Goal: Use online tool/utility: Utilize a website feature to perform a specific function

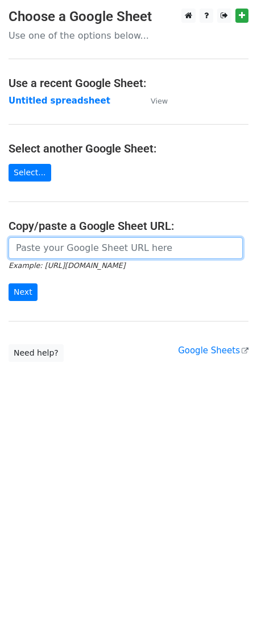
click at [112, 245] on input "url" at bounding box center [126, 248] width 235 height 22
paste input "[URL][DOMAIN_NAME]"
type input "[URL][DOMAIN_NAME]"
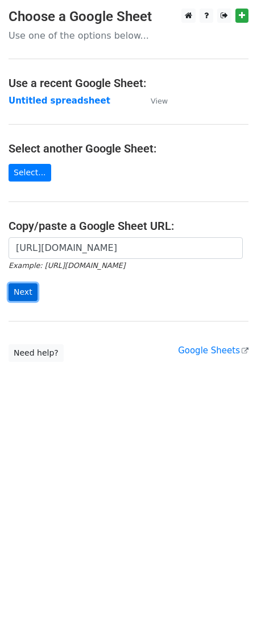
scroll to position [0, 0]
click at [27, 293] on input "Next" at bounding box center [23, 292] width 29 height 18
